Goal: Task Accomplishment & Management: Manage account settings

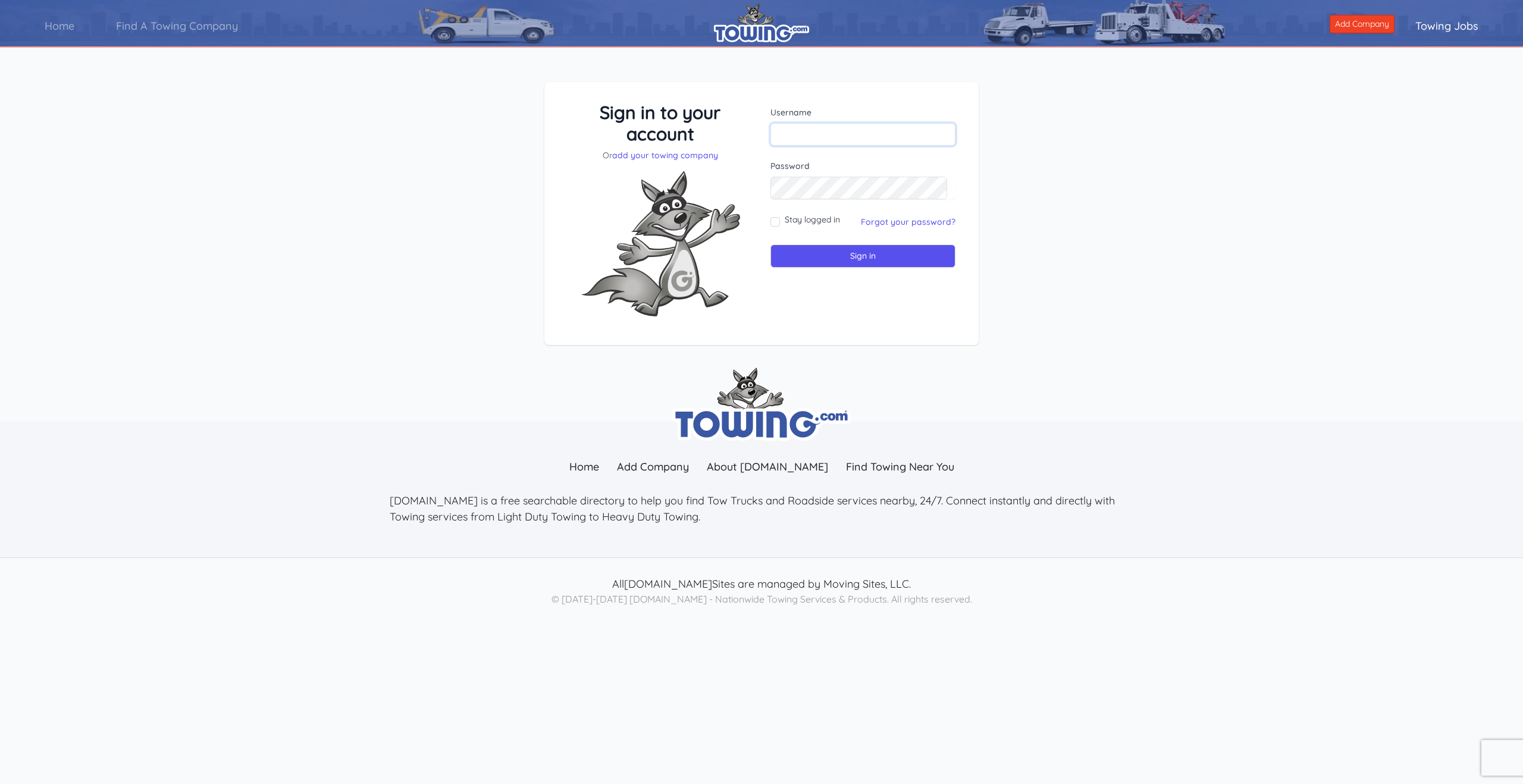
type input "PlainsTowingRecovery"
click at [854, 259] on input "Sign in" at bounding box center [862, 256] width 185 height 23
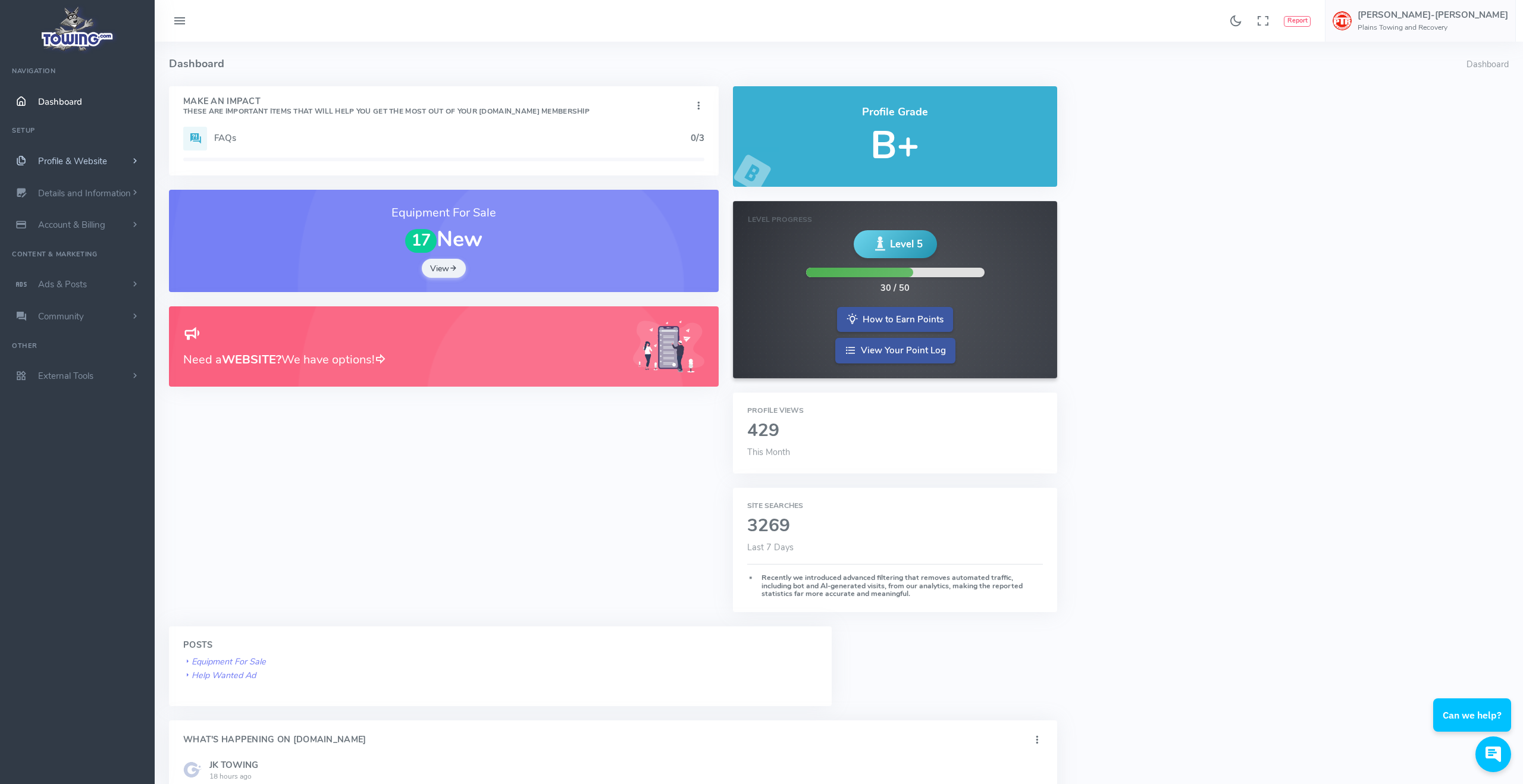
click at [85, 159] on span "Profile & Website" at bounding box center [73, 160] width 69 height 12
click at [89, 415] on span "Account & Billing" at bounding box center [72, 415] width 68 height 12
click at [94, 248] on link "Update Payment" at bounding box center [92, 247] width 125 height 24
click at [68, 249] on link "Update Payment" at bounding box center [92, 247] width 125 height 24
click at [79, 246] on link "Update Payment" at bounding box center [92, 247] width 125 height 24
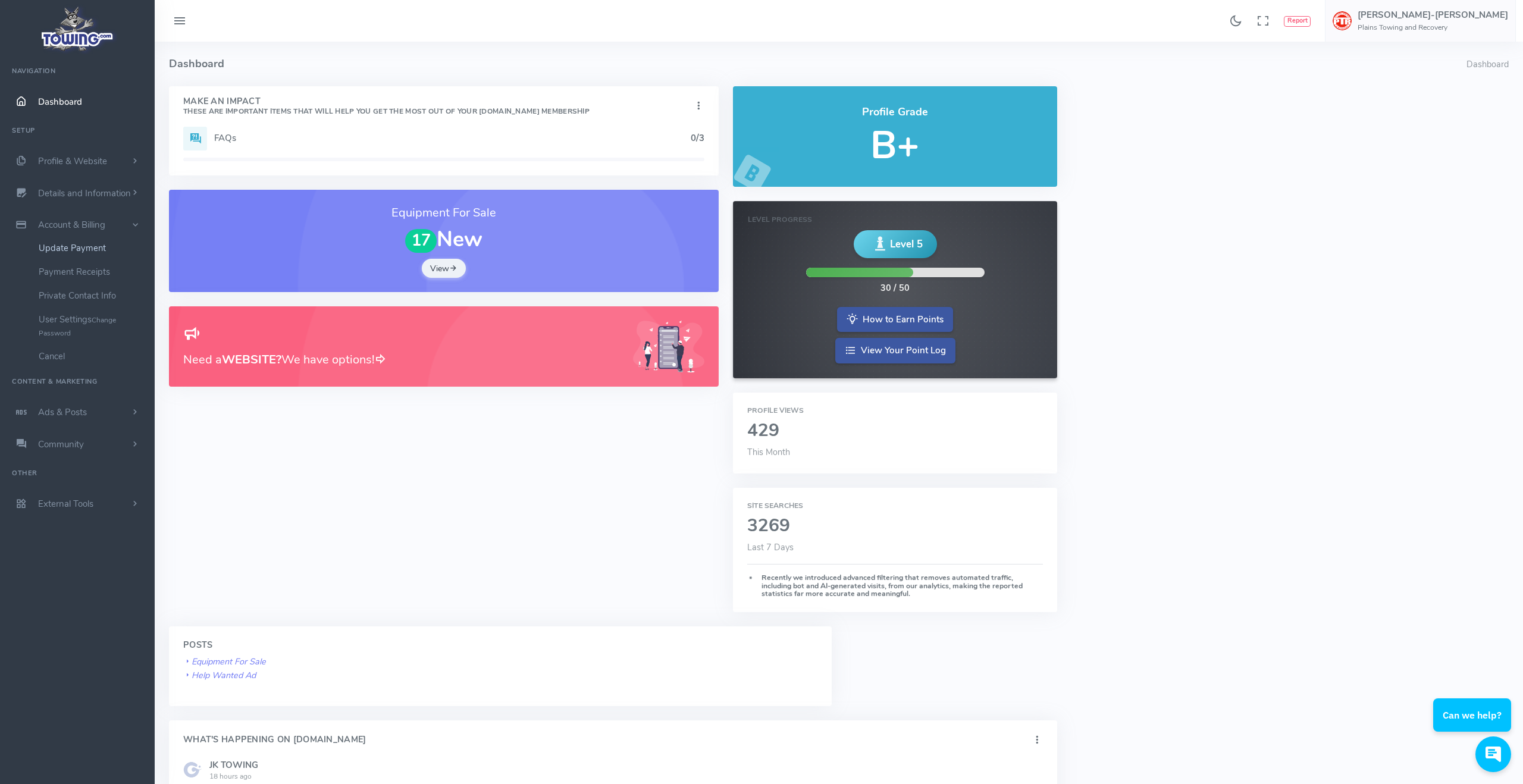
click at [83, 249] on link "Update Payment" at bounding box center [92, 247] width 125 height 24
click at [102, 223] on span "Account & Billing" at bounding box center [72, 224] width 68 height 12
click at [89, 250] on link "Update Payment" at bounding box center [92, 247] width 125 height 24
click at [90, 225] on span "Account & Billing" at bounding box center [72, 224] width 68 height 12
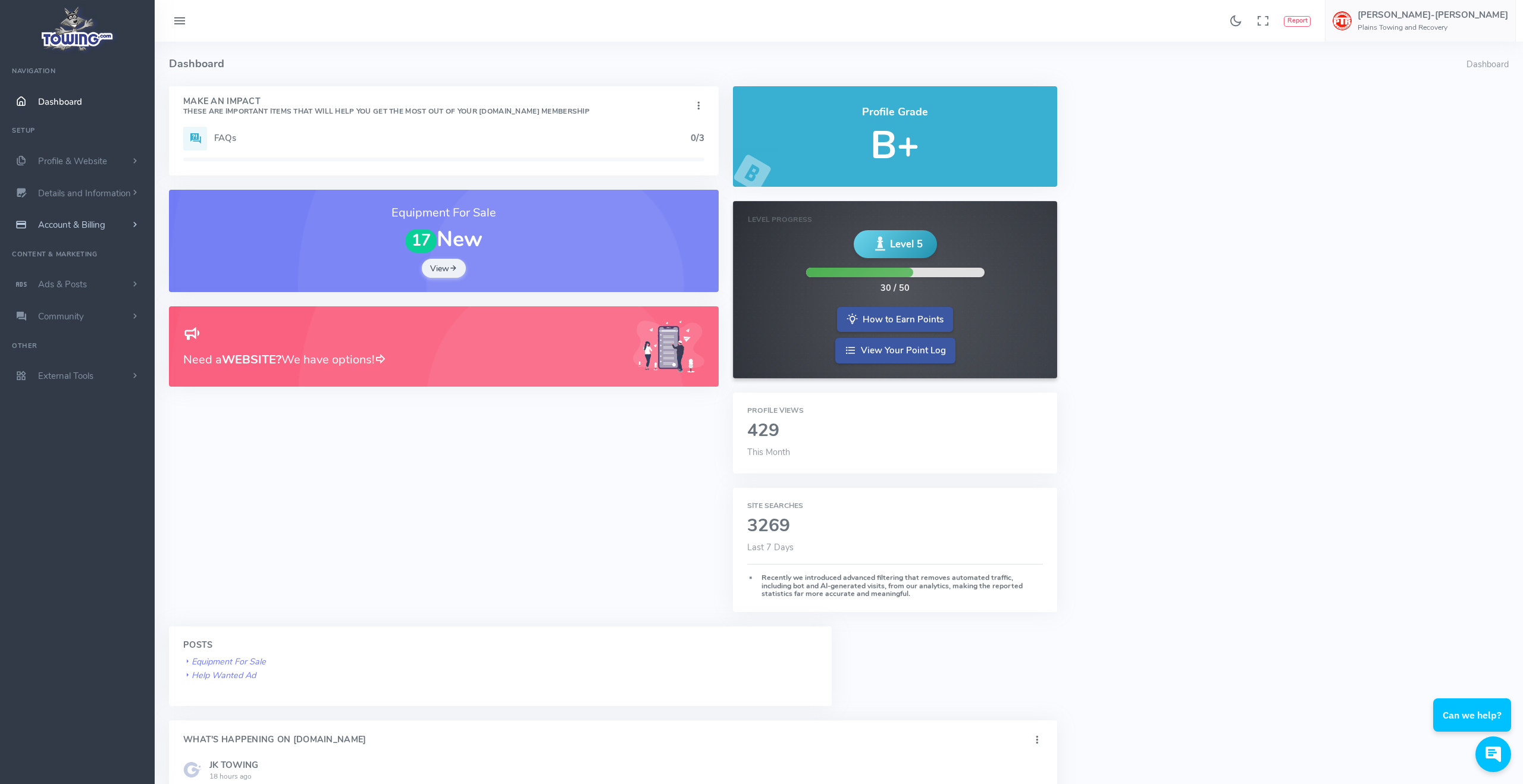
click at [91, 224] on span "Account & Billing" at bounding box center [72, 224] width 68 height 12
click at [98, 320] on small "Change Password" at bounding box center [77, 326] width 78 height 22
click at [57, 320] on link "User Settings Change Password" at bounding box center [92, 326] width 125 height 37
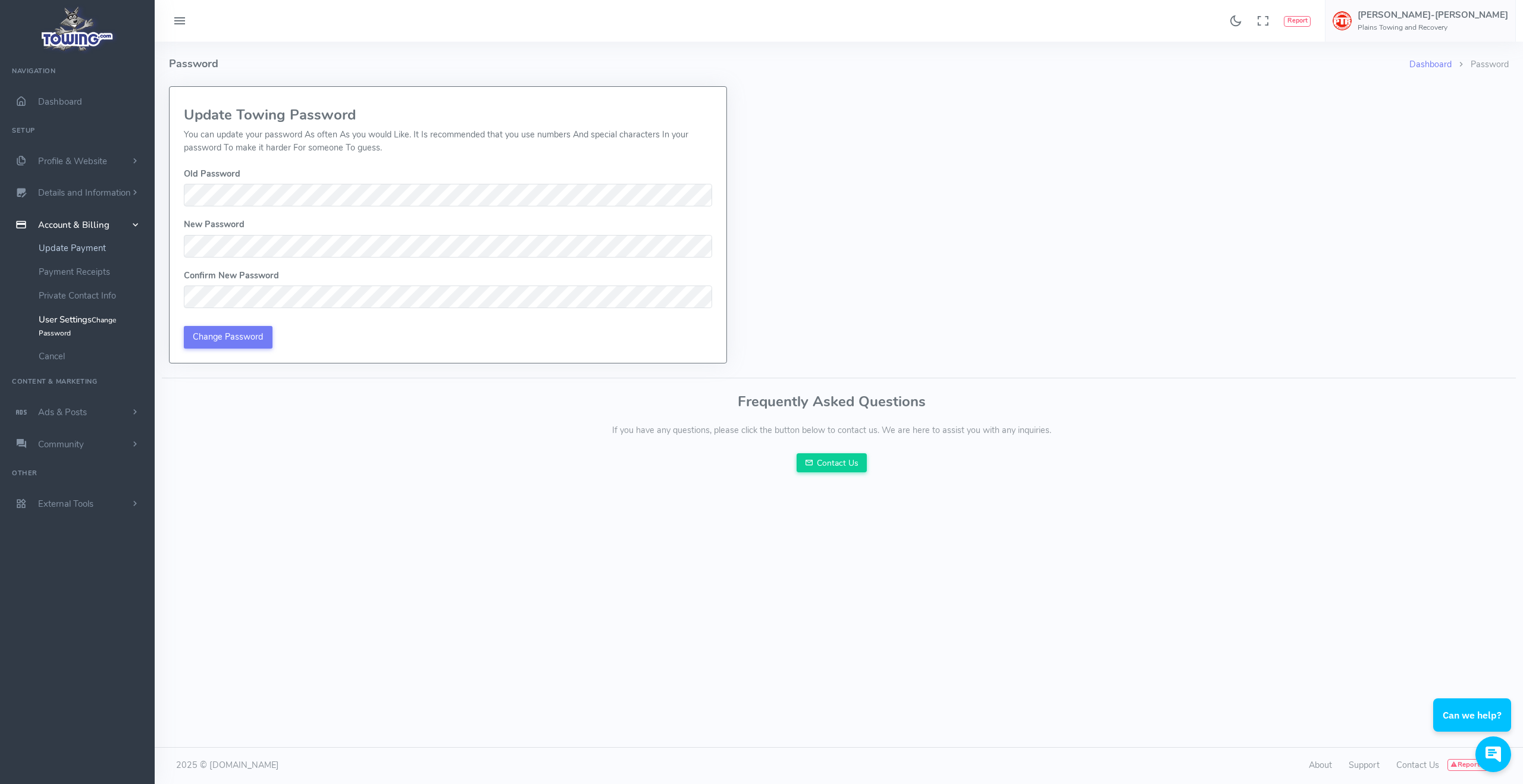
click at [81, 248] on link "Update Payment" at bounding box center [92, 247] width 125 height 24
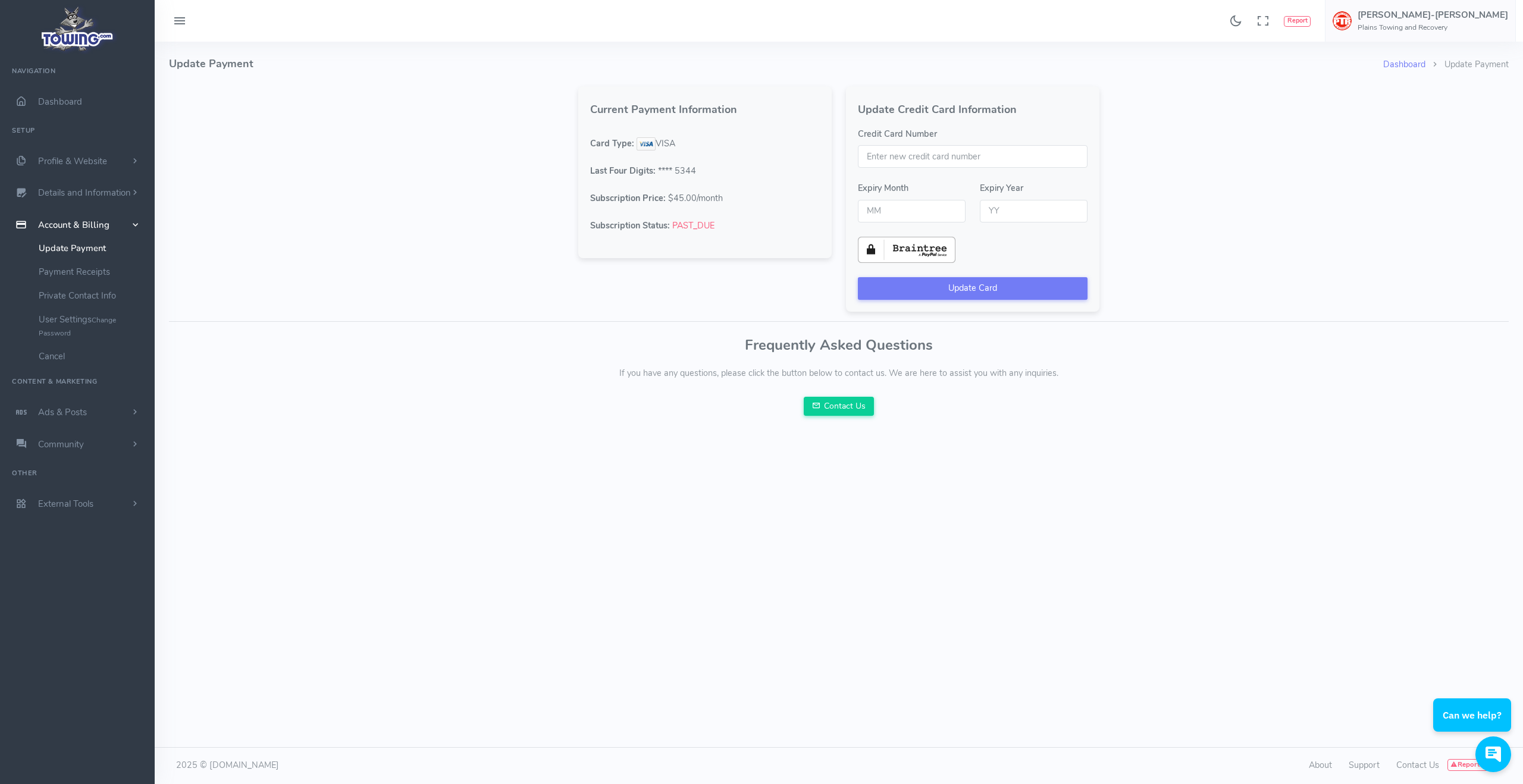
click at [924, 157] on input "Credit Card Number" at bounding box center [972, 156] width 230 height 22
type input "4296790042549502"
click at [889, 212] on input "text" at bounding box center [912, 210] width 108 height 22
type input "09"
type input "28"
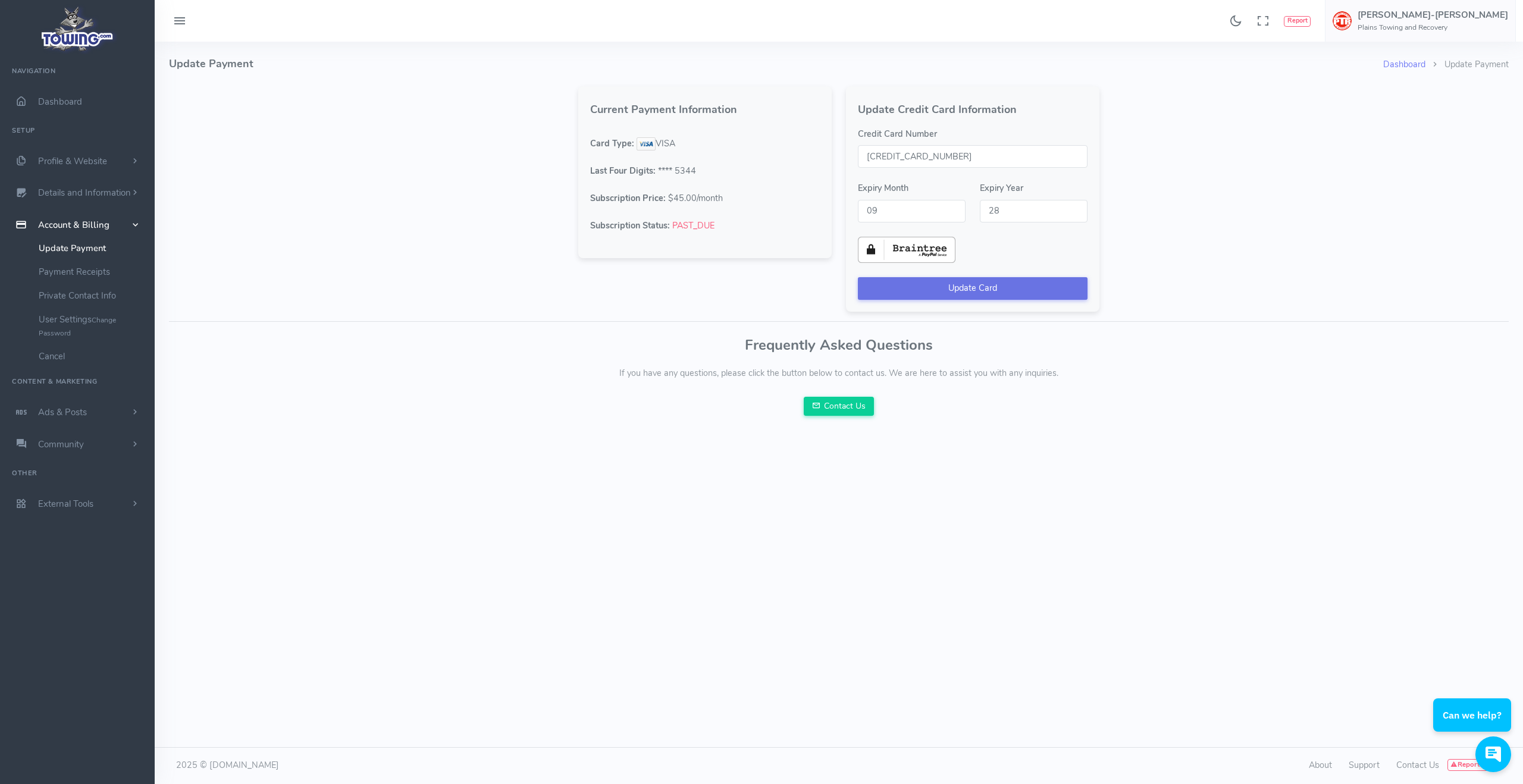
click at [965, 289] on button "Update Card" at bounding box center [972, 288] width 230 height 22
click at [1138, 368] on p "If you have any questions, please click the button below to contact us. We are …" at bounding box center [839, 373] width 1339 height 13
click at [973, 293] on button "Update Card" at bounding box center [972, 288] width 230 height 22
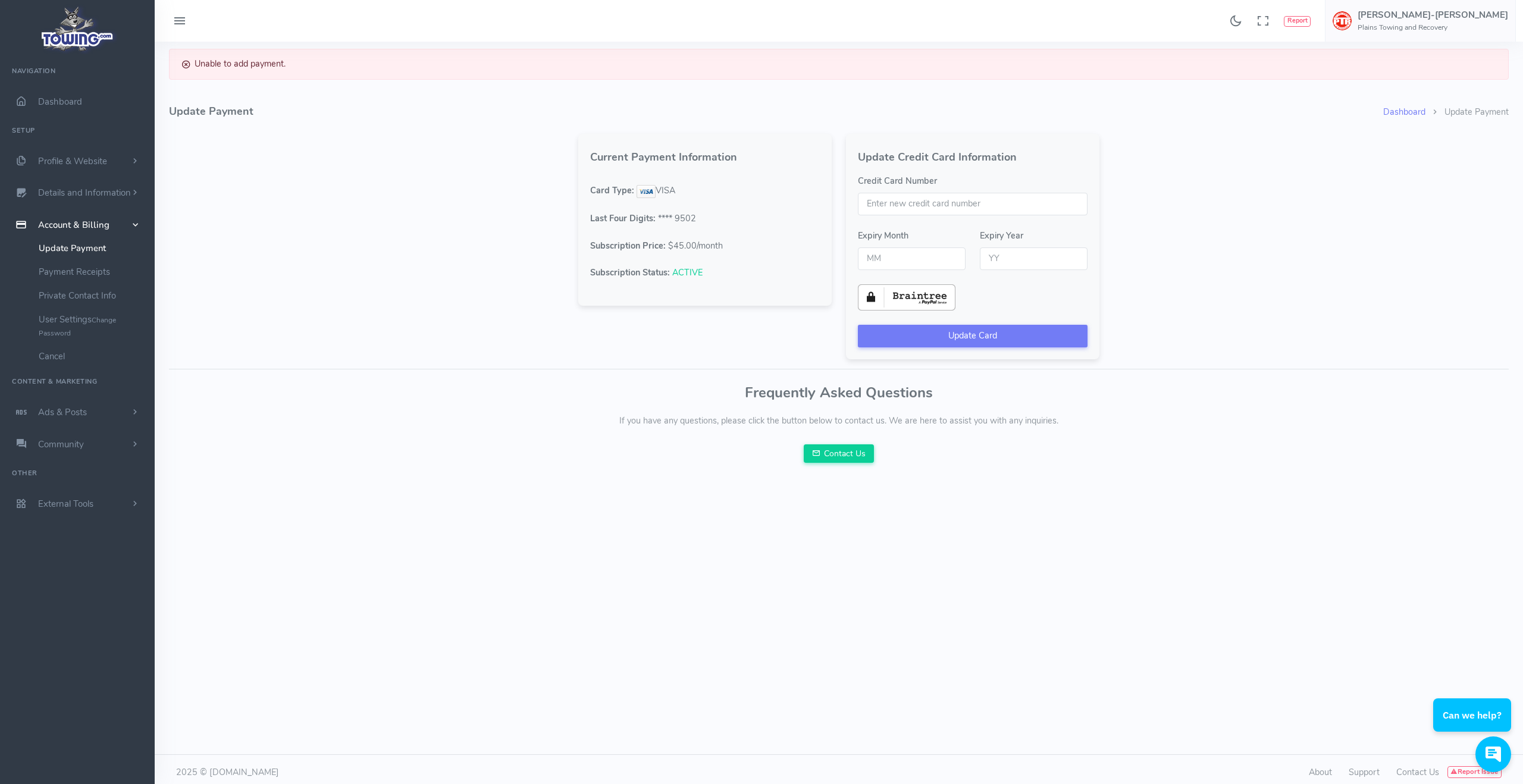
click at [1131, 513] on div "Unable to add payment. Dashboard Update Payment Update Payment Current Payment …" at bounding box center [838, 419] width 1368 height 741
click at [387, 157] on div "Unable to add payment. Dashboard Update Payment Update Payment Current Payment …" at bounding box center [839, 263] width 1354 height 428
click at [899, 207] on input "Credit Card Number" at bounding box center [972, 203] width 230 height 22
type input "4296790042549502"
click at [907, 259] on input "text" at bounding box center [912, 258] width 108 height 22
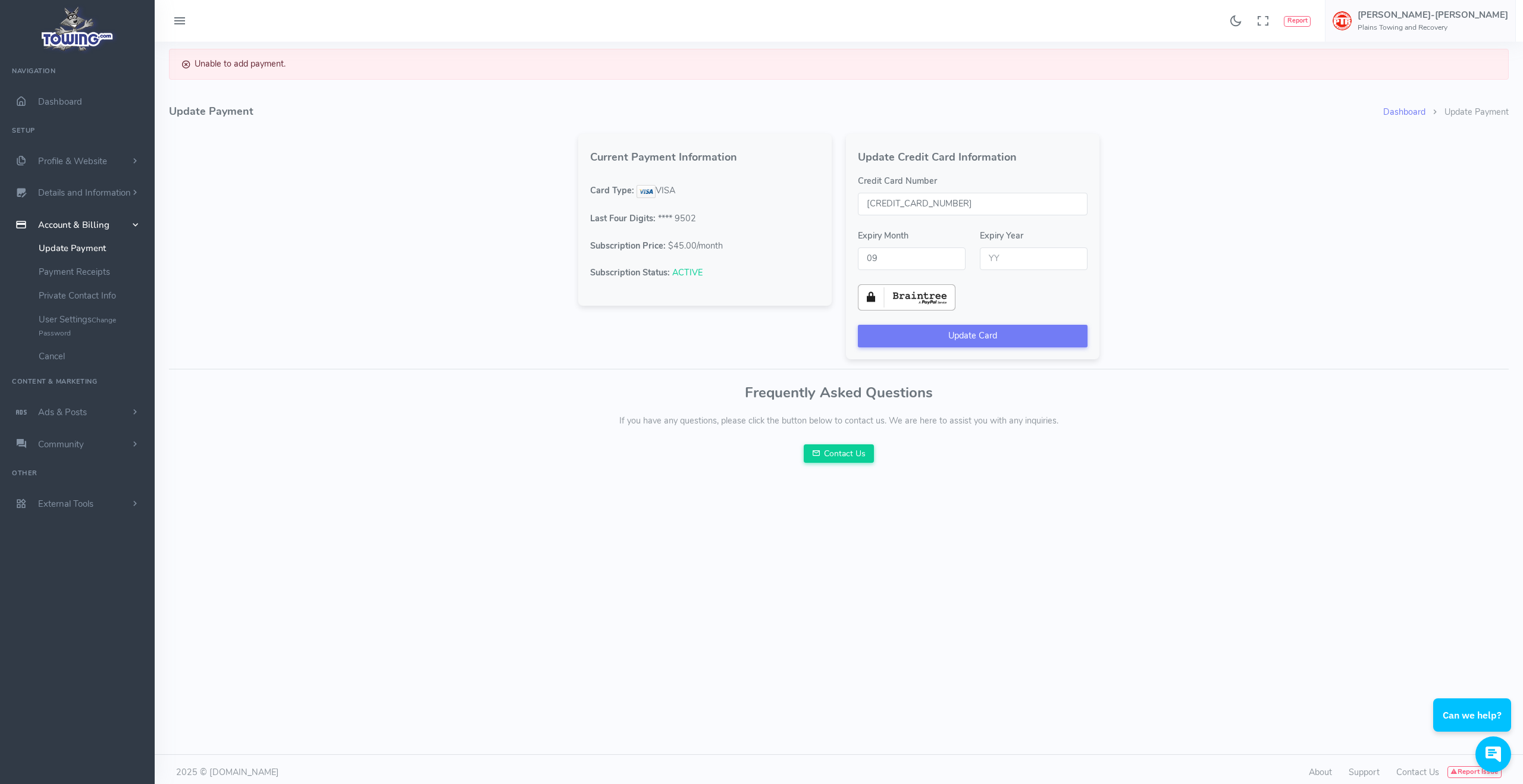
type input "09"
click at [1028, 250] on input "text" at bounding box center [1034, 258] width 108 height 22
type input "28"
click at [1167, 410] on div "Frequently Asked Questions If you have any questions, please click the button b…" at bounding box center [839, 424] width 1339 height 78
click at [969, 334] on button "Update Card" at bounding box center [972, 336] width 230 height 22
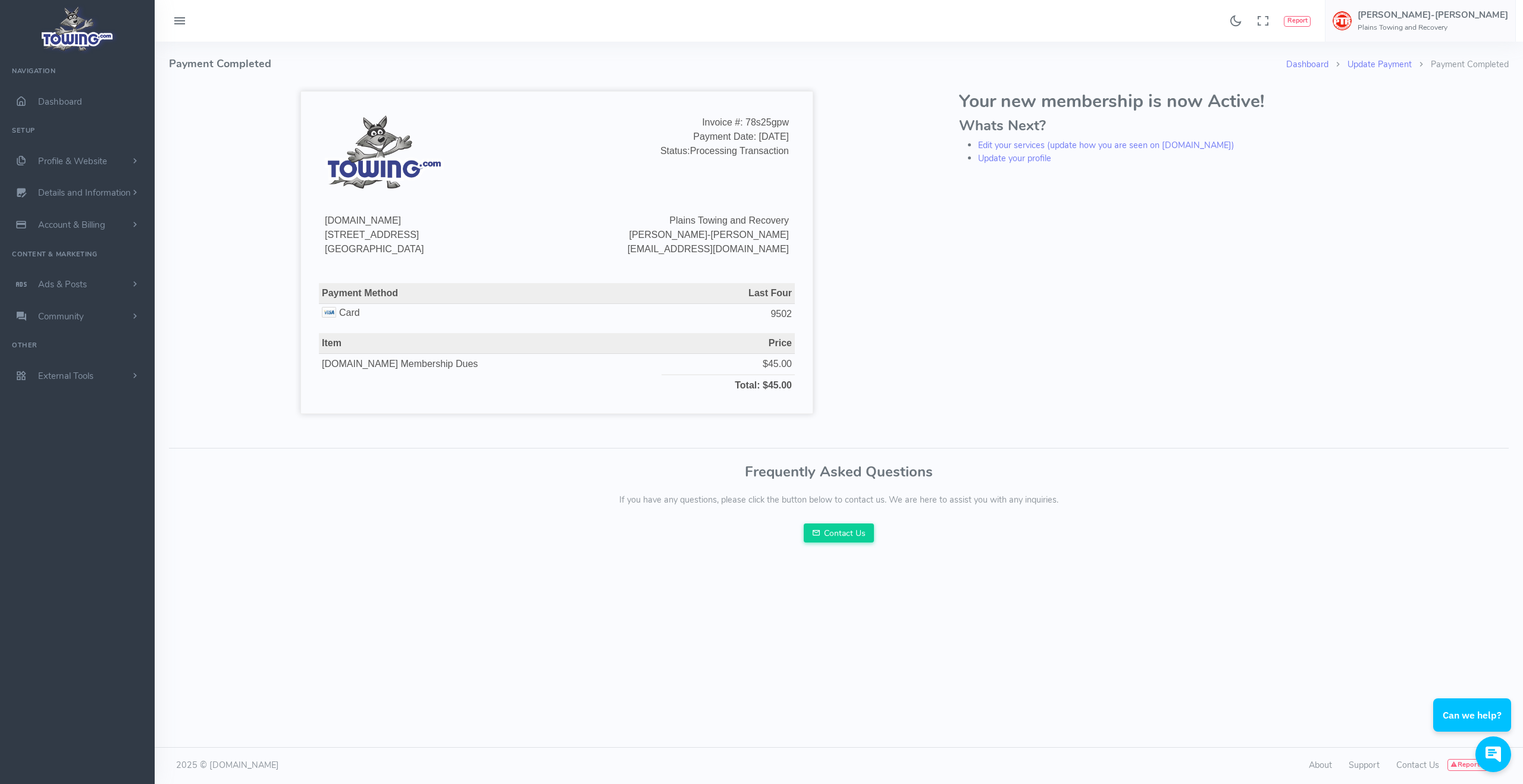
click at [979, 248] on div "Your new membership is now Active! Whats Next? Edit your services (update how y…" at bounding box center [1233, 262] width 564 height 352
click at [175, 21] on icon at bounding box center [180, 21] width 15 height 19
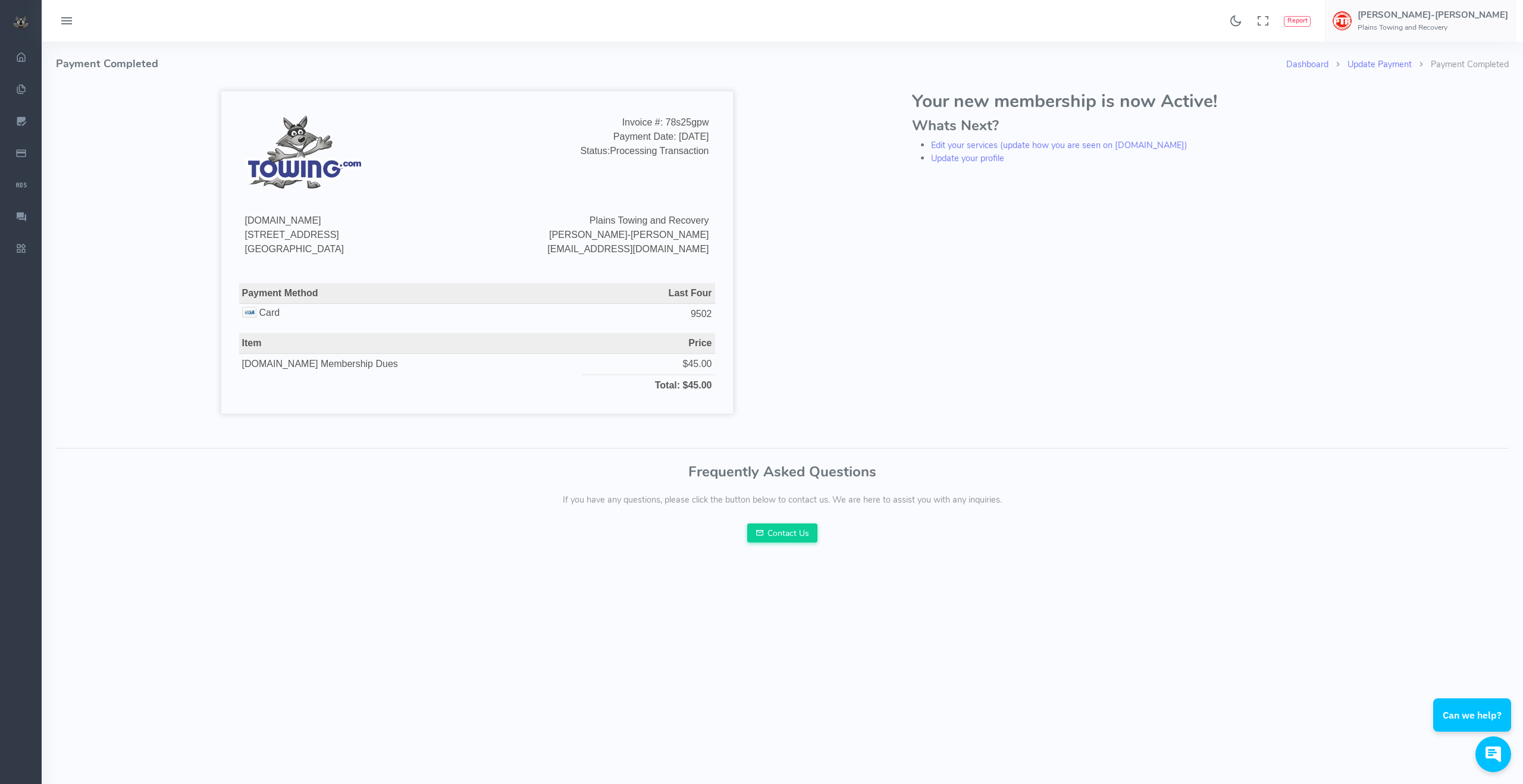
click at [70, 22] on icon at bounding box center [66, 21] width 15 height 19
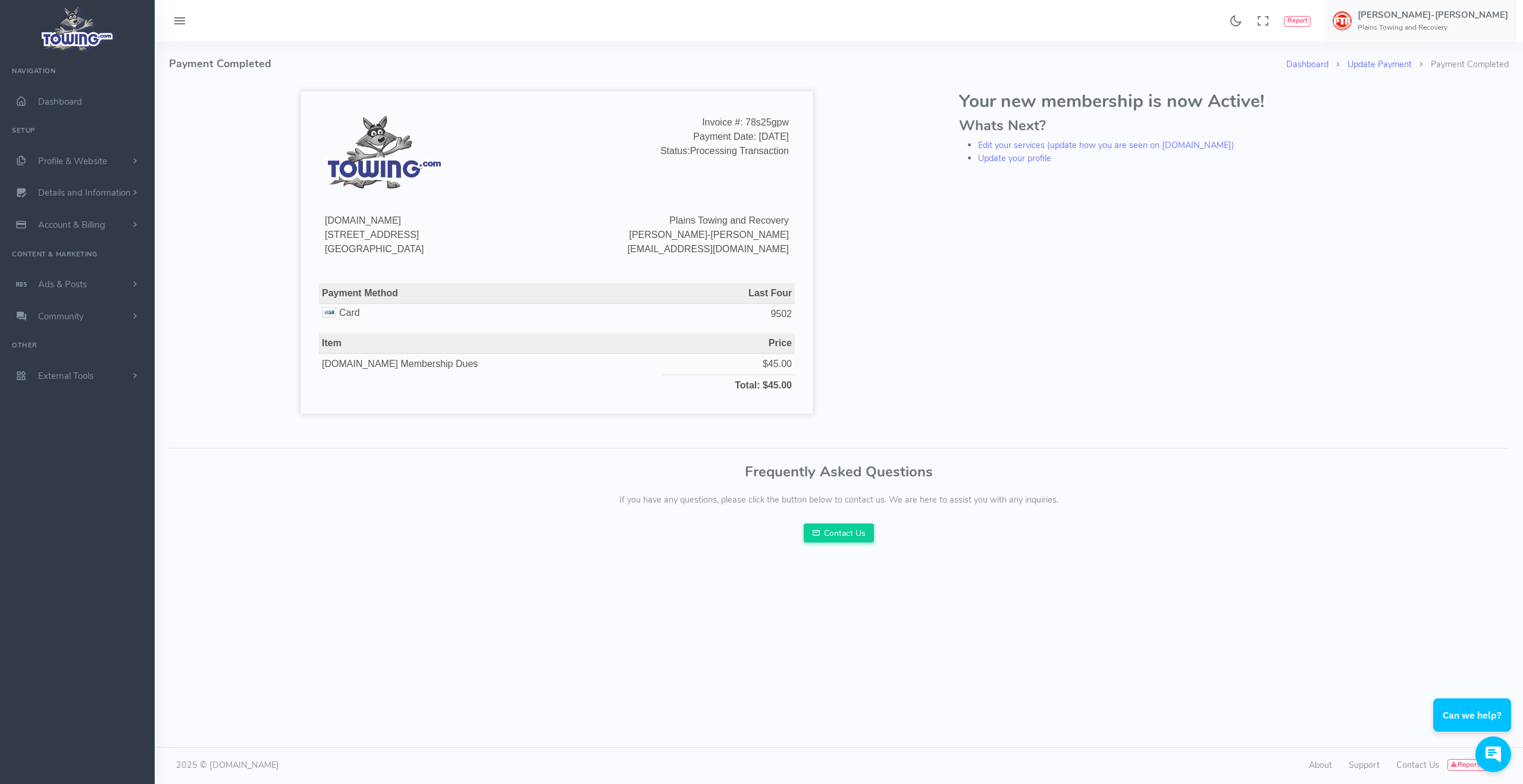
click at [584, 194] on td "Invoice #: 78s25gpw Payment Date: 09/17/2025 Status: Processing Transaction" at bounding box center [670, 158] width 244 height 92
drag, startPoint x: 1202, startPoint y: 327, endPoint x: 1240, endPoint y: 313, distance: 40.5
click at [1204, 327] on div "Your new membership is now Active! Whats Next? Edit your services (update how y…" at bounding box center [1233, 262] width 564 height 352
click at [1411, 28] on link "Alvin Fabris-John Plains Towing and Recovery" at bounding box center [1420, 21] width 191 height 41
click at [1392, 114] on span "Logout" at bounding box center [1378, 113] width 27 height 12
